Goal: Information Seeking & Learning: Check status

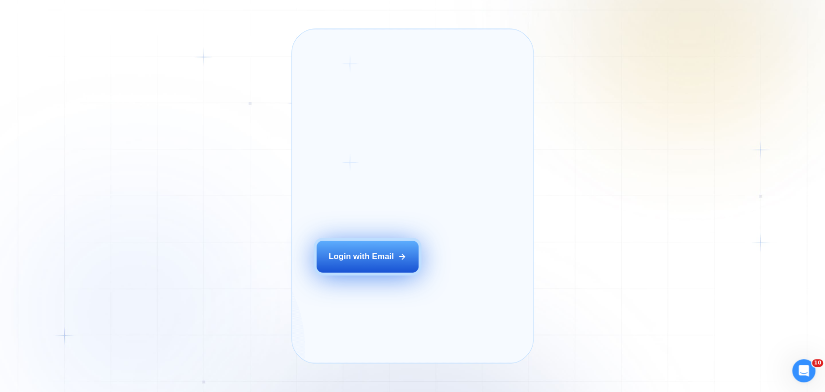
click at [387, 266] on button "Login with Email" at bounding box center [367, 257] width 102 height 32
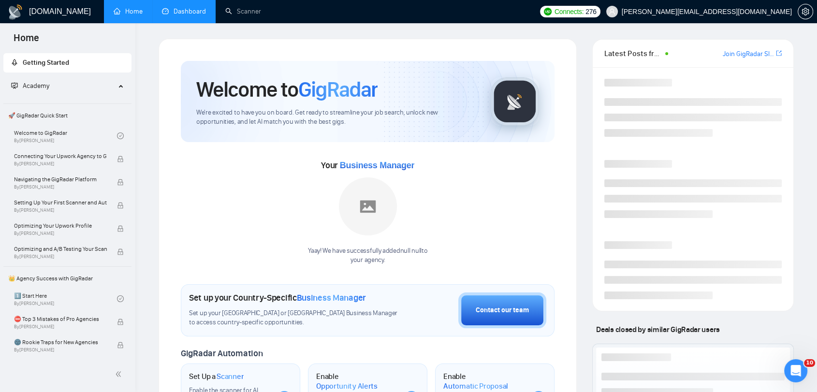
click at [194, 7] on link "Dashboard" at bounding box center [184, 11] width 44 height 8
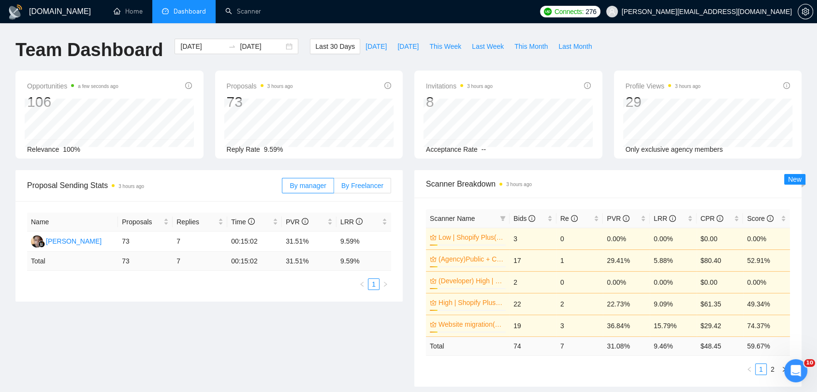
click at [365, 182] on span "By Freelancer" at bounding box center [362, 186] width 42 height 8
click at [334, 188] on input "By Freelancer" at bounding box center [334, 188] width 0 height 0
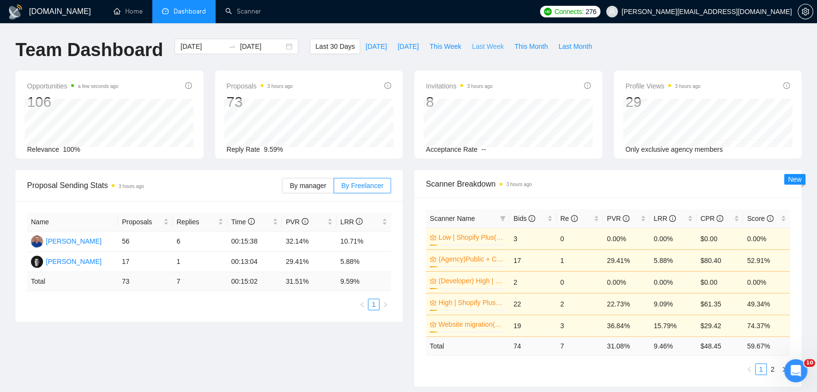
click at [472, 44] on span "Last Week" at bounding box center [488, 46] width 32 height 11
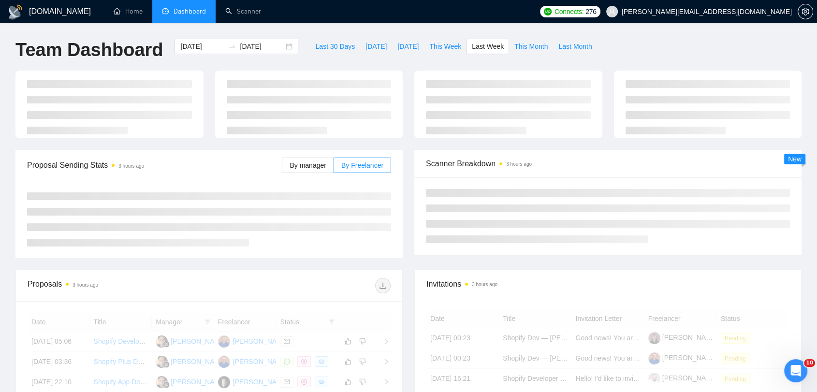
type input "[DATE]"
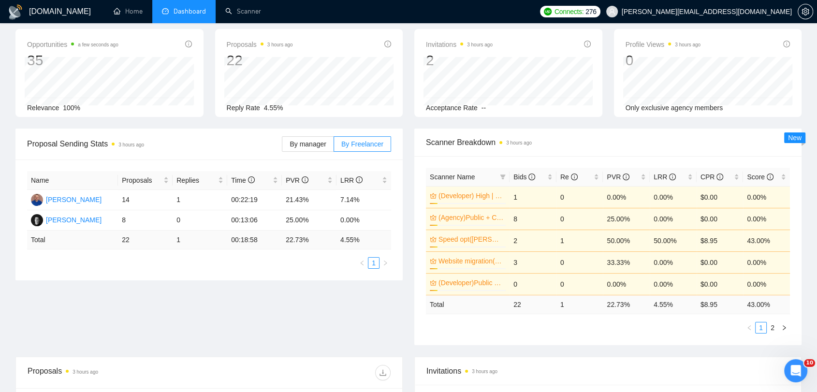
scroll to position [54, 0]
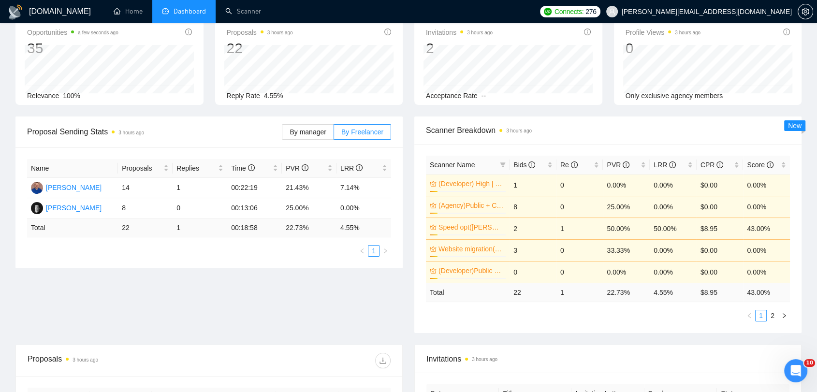
click at [336, 267] on div "Name Proposals Replies Time PVR LRR [PERSON_NAME] 14 1 00:22:19 21.43% 7.14% [P…" at bounding box center [208, 207] width 387 height 121
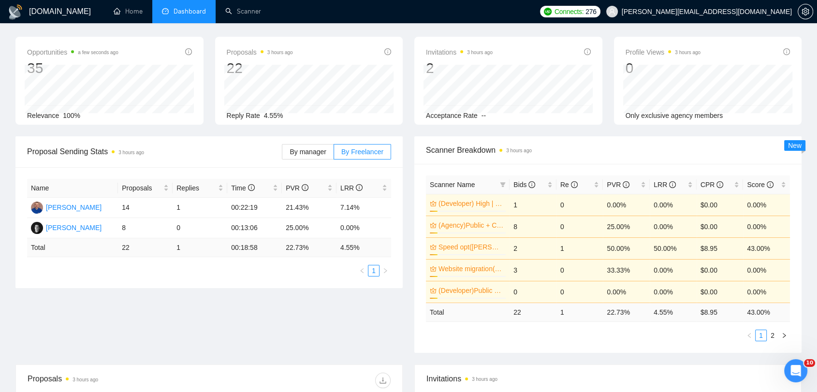
scroll to position [0, 0]
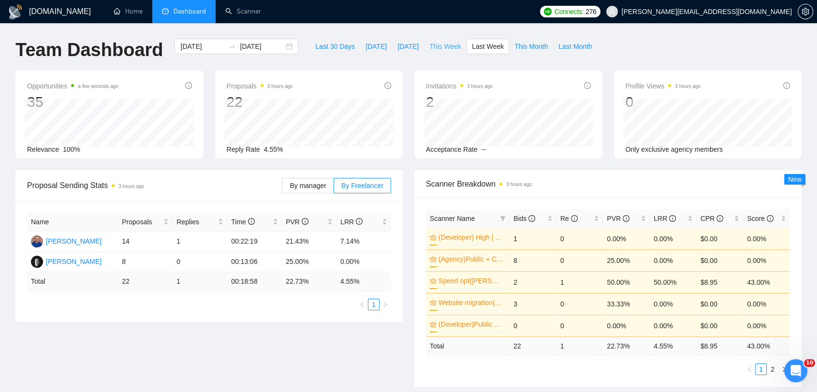
drag, startPoint x: 441, startPoint y: 42, endPoint x: 428, endPoint y: 136, distance: 95.0
click at [441, 42] on span "This Week" at bounding box center [445, 46] width 32 height 11
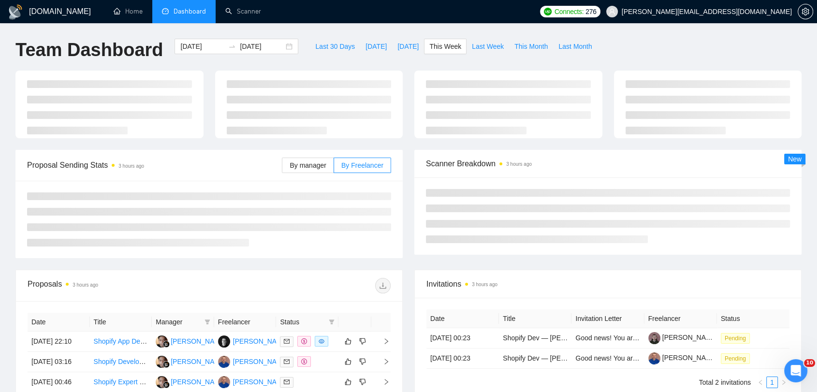
type input "[DATE]"
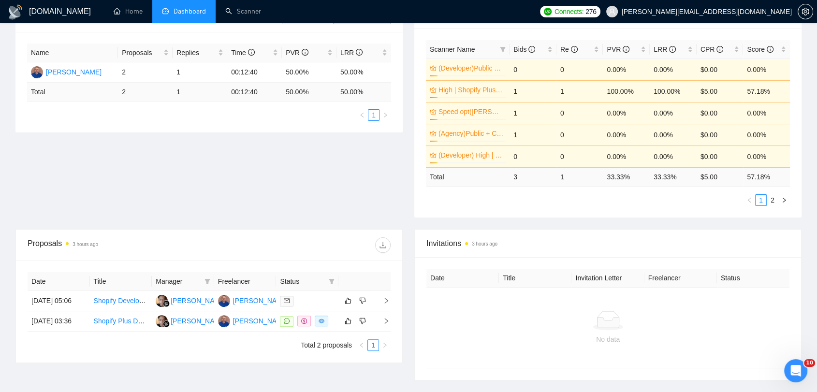
scroll to position [244, 0]
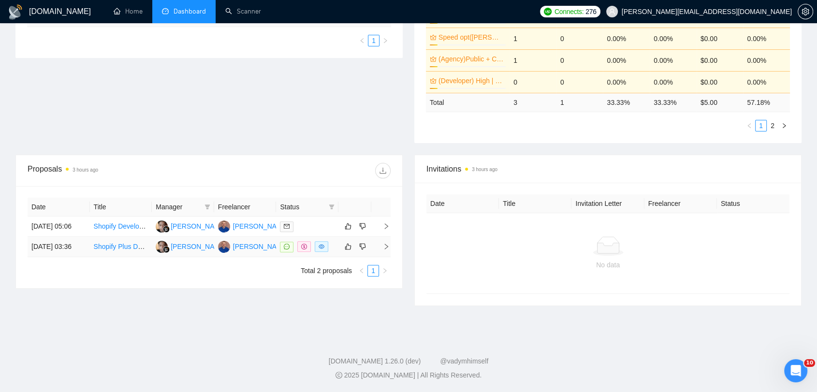
click at [383, 250] on icon "right" at bounding box center [386, 246] width 7 height 7
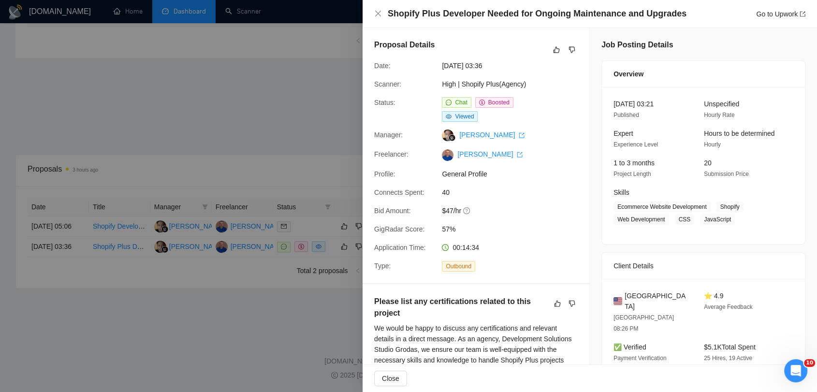
scroll to position [0, 0]
click at [283, 106] on div at bounding box center [408, 196] width 817 height 392
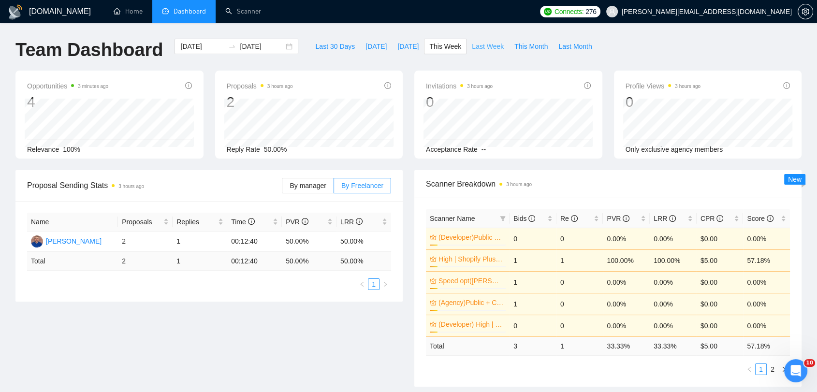
click at [466, 52] on button "Last Week" at bounding box center [487, 46] width 43 height 15
click at [472, 49] on span "Last Week" at bounding box center [488, 46] width 32 height 11
type input "[DATE]"
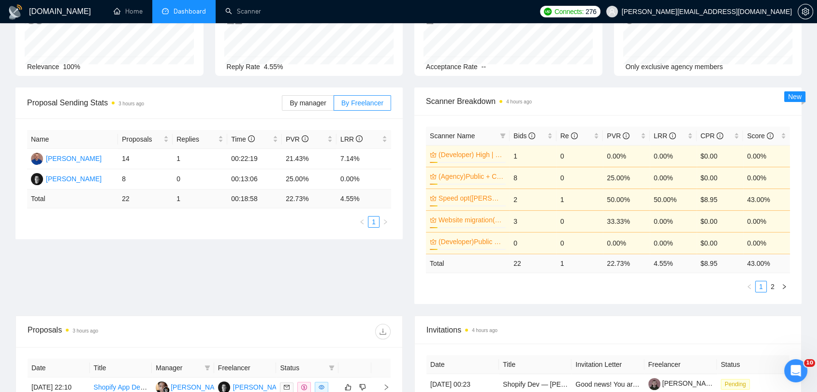
scroll to position [107, 0]
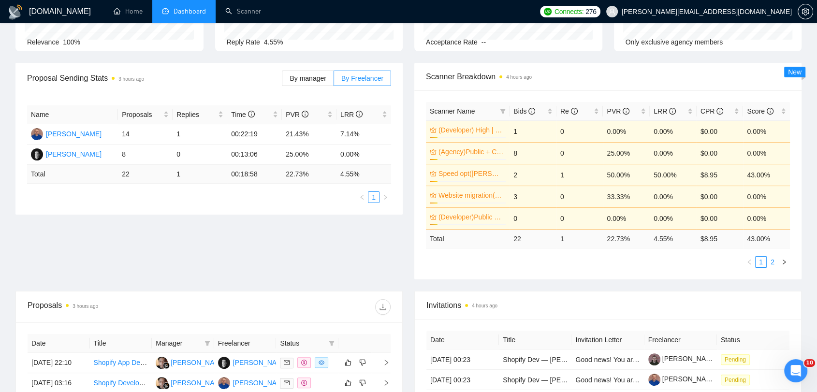
click at [772, 264] on link "2" at bounding box center [772, 262] width 11 height 11
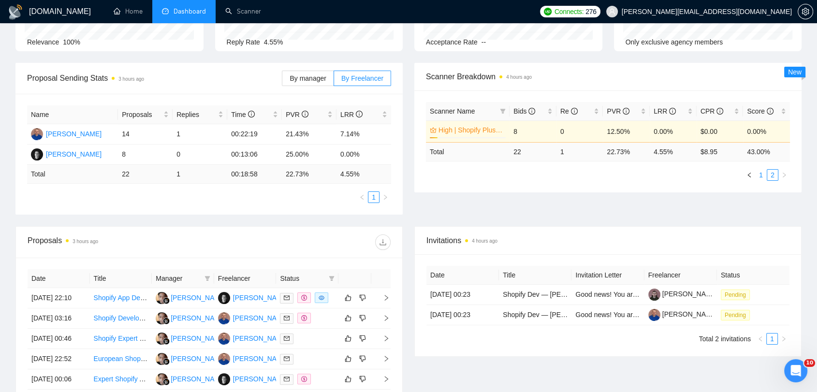
click at [758, 177] on link "1" at bounding box center [760, 175] width 11 height 11
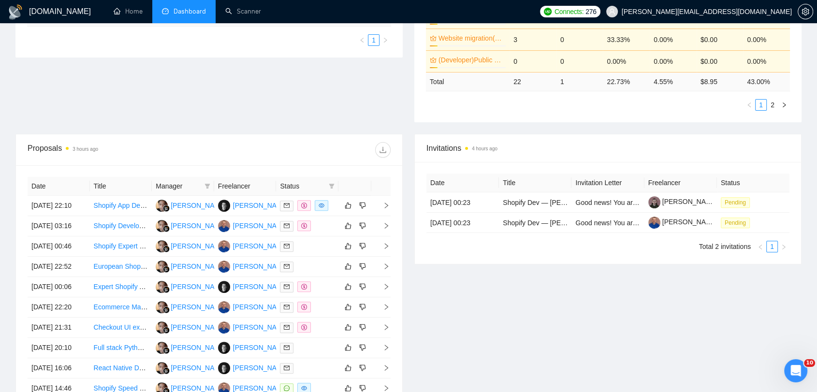
scroll to position [50, 0]
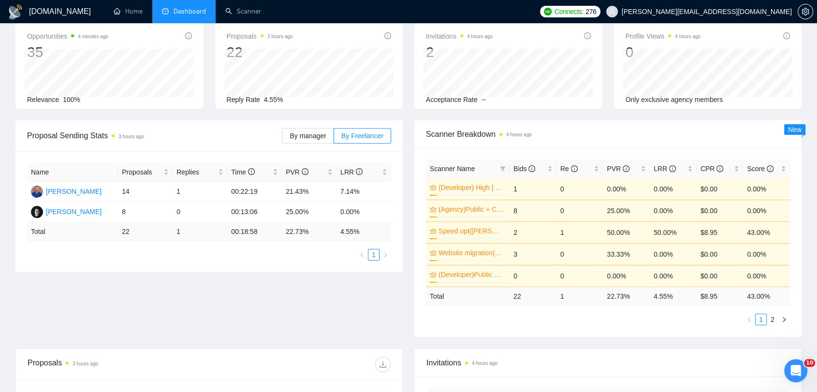
click at [319, 285] on div "Proposal Sending Stats 3 hours ago By manager By Freelancer Name Proposals Repl…" at bounding box center [408, 234] width 797 height 228
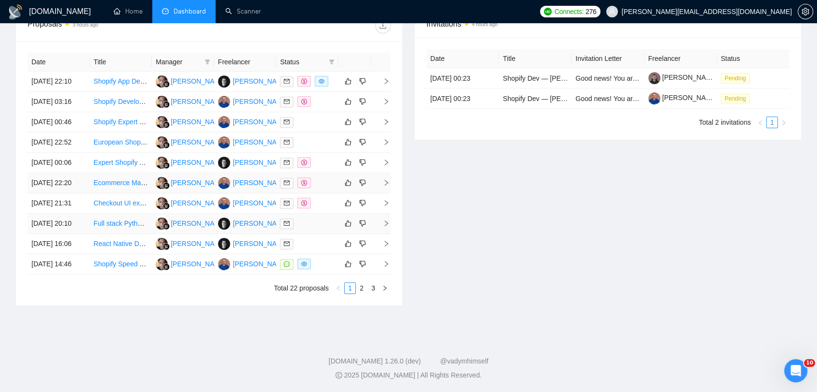
scroll to position [479, 0]
click at [364, 283] on link "2" at bounding box center [361, 288] width 11 height 11
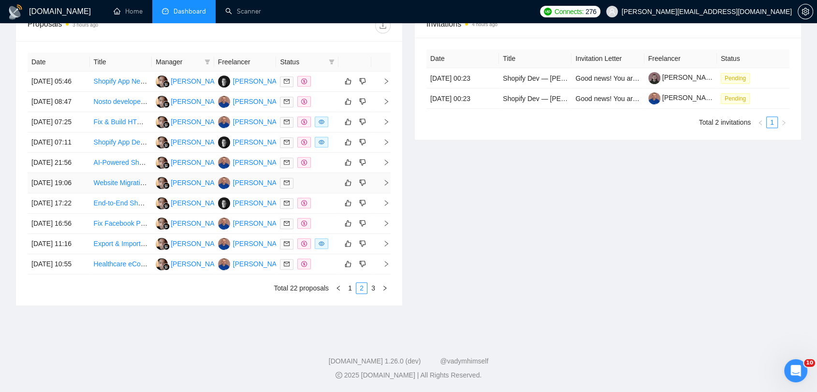
scroll to position [479, 0]
click at [373, 291] on link "3" at bounding box center [373, 288] width 11 height 11
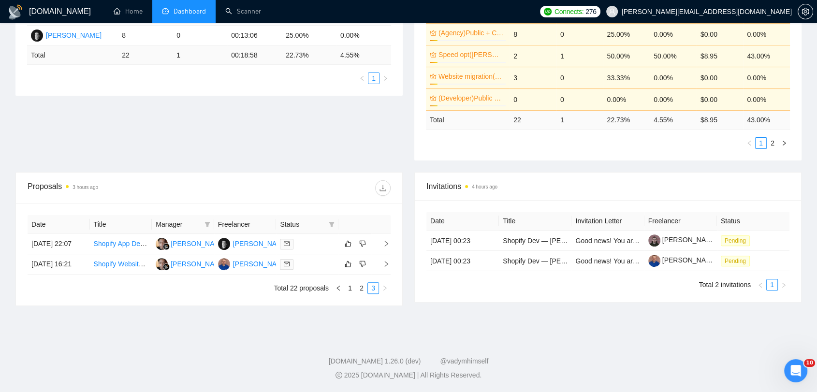
scroll to position [244, 0]
click at [362, 292] on link "2" at bounding box center [361, 288] width 11 height 11
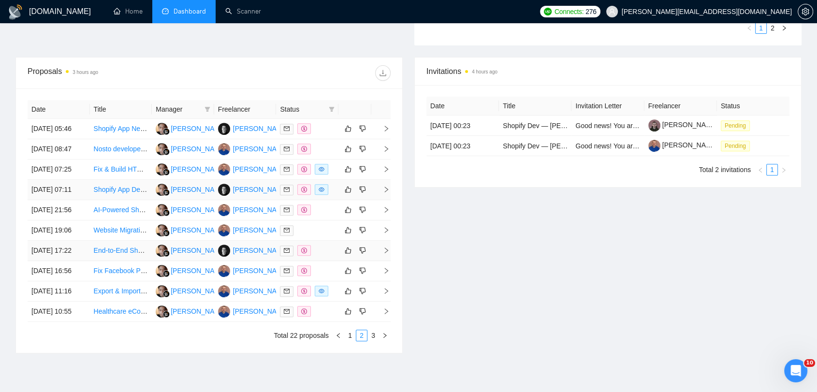
scroll to position [405, 0]
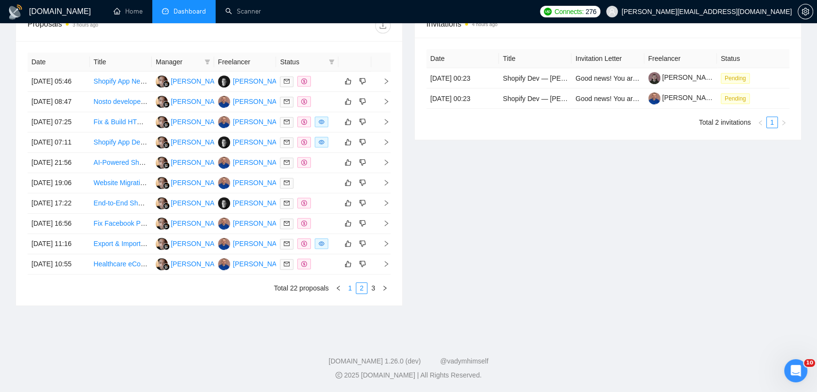
click at [349, 293] on link "1" at bounding box center [349, 288] width 11 height 11
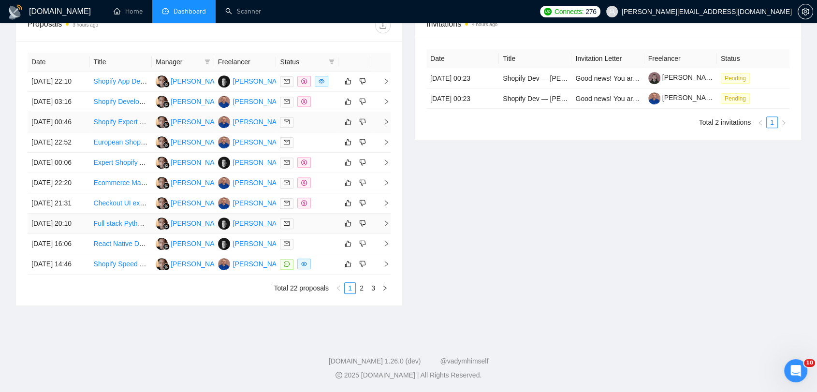
scroll to position [479, 0]
click at [360, 292] on link "2" at bounding box center [361, 288] width 11 height 11
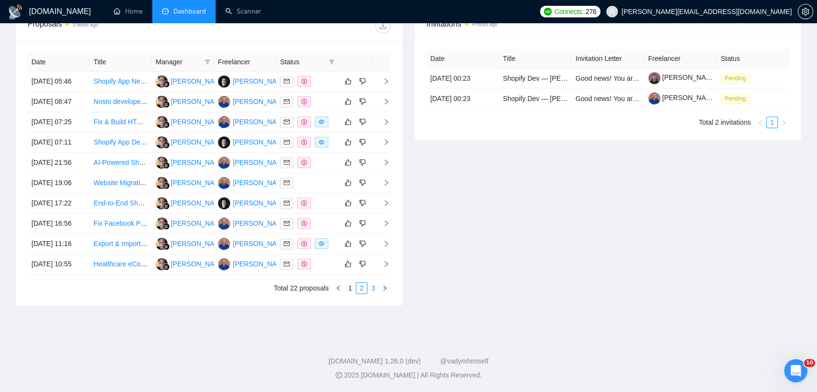
click at [373, 287] on link "3" at bounding box center [373, 288] width 11 height 11
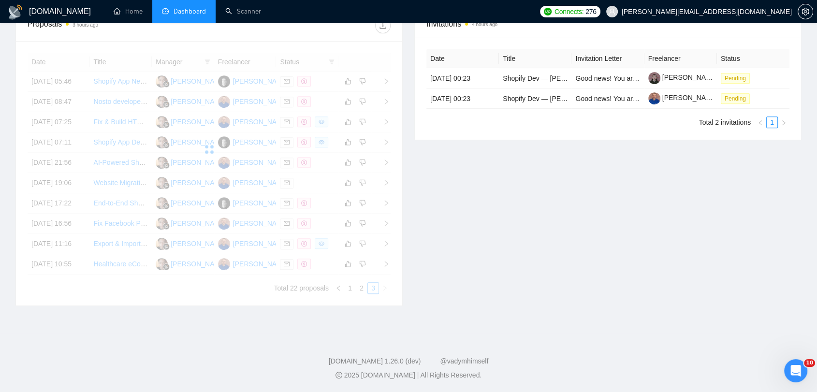
scroll to position [244, 0]
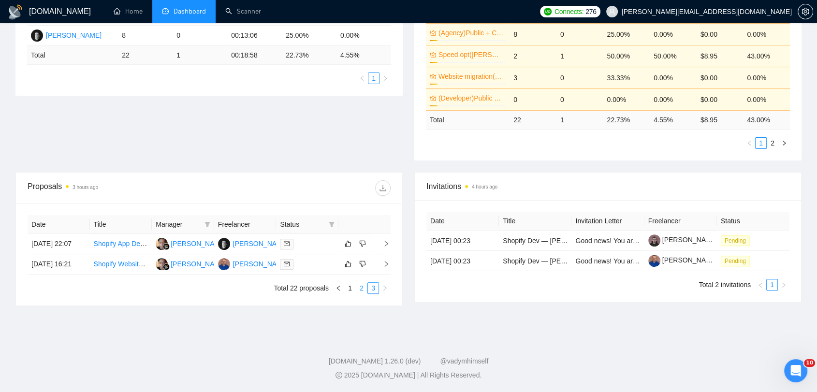
click at [362, 289] on link "2" at bounding box center [361, 288] width 11 height 11
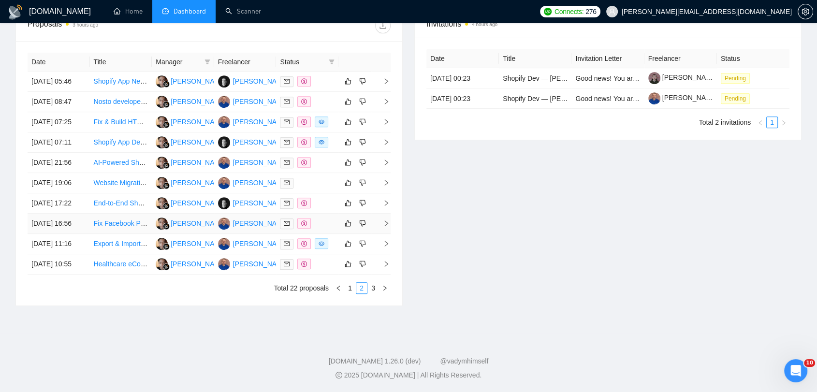
scroll to position [459, 0]
